Goal: Check status: Check status

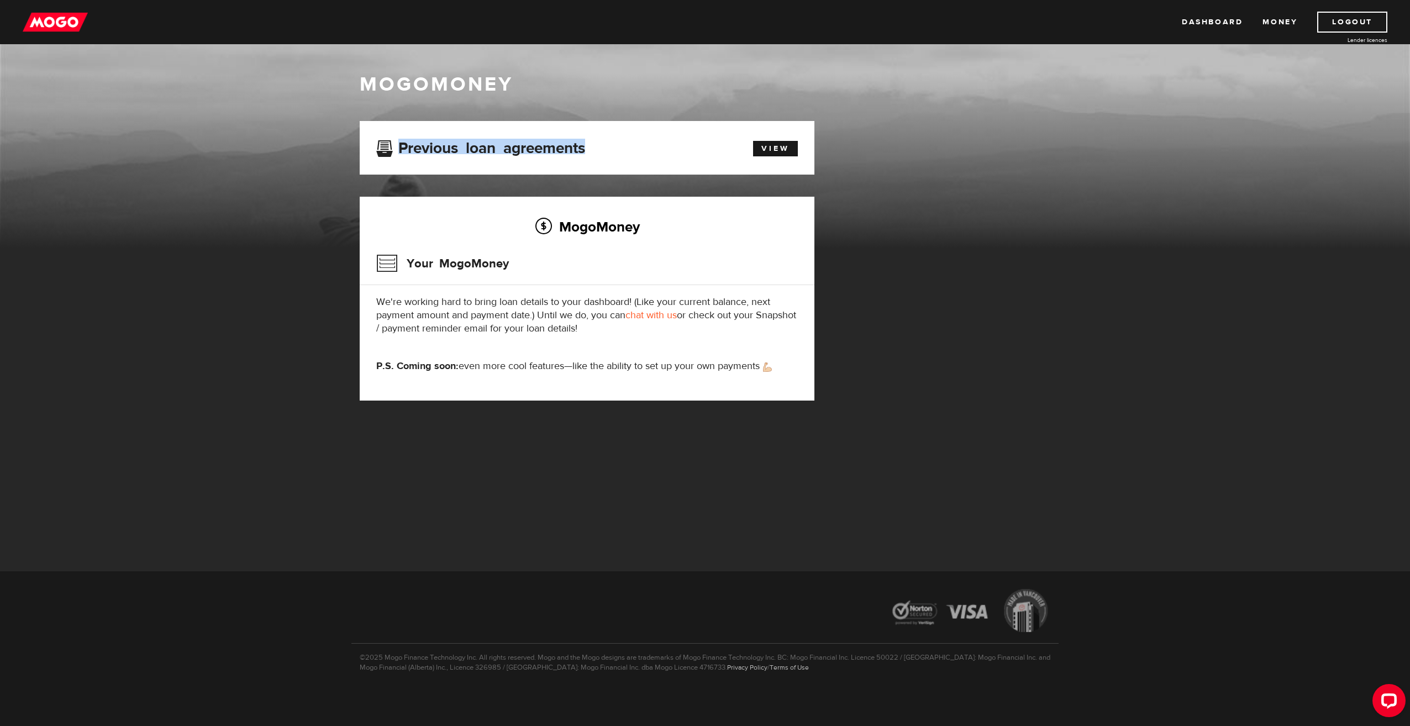
drag, startPoint x: 475, startPoint y: 137, endPoint x: 635, endPoint y: 131, distance: 159.7
click at [633, 131] on div "Previous loan agreements View" at bounding box center [587, 148] width 455 height 54
click at [28, 144] on div "MogoMoney" at bounding box center [705, 159] width 1410 height 177
click at [65, 19] on img at bounding box center [55, 22] width 65 height 21
